Goal: Find specific page/section: Find specific page/section

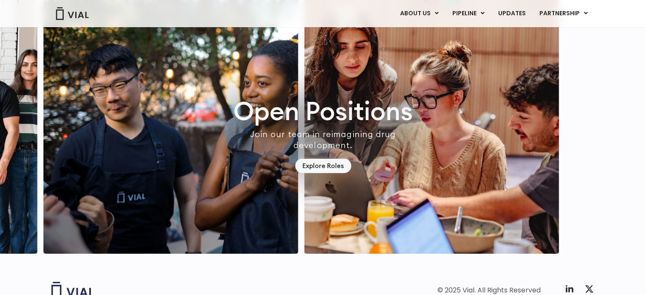
scroll to position [2498, 0]
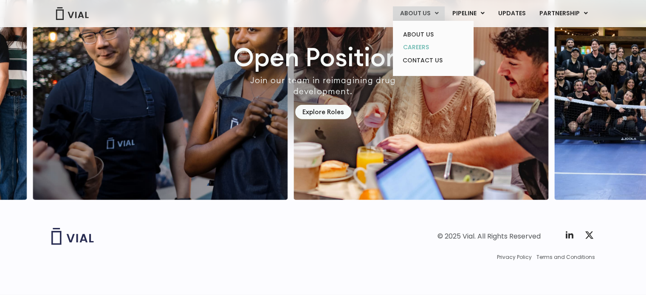
click at [428, 44] on link "CAREERS" at bounding box center [433, 47] width 74 height 13
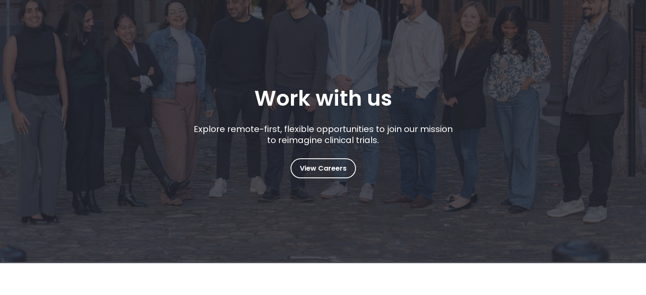
scroll to position [127, 0]
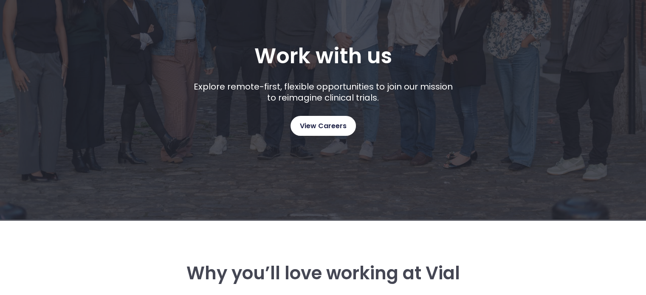
click at [333, 122] on span "View Careers" at bounding box center [323, 126] width 47 height 11
